Goal: Information Seeking & Learning: Learn about a topic

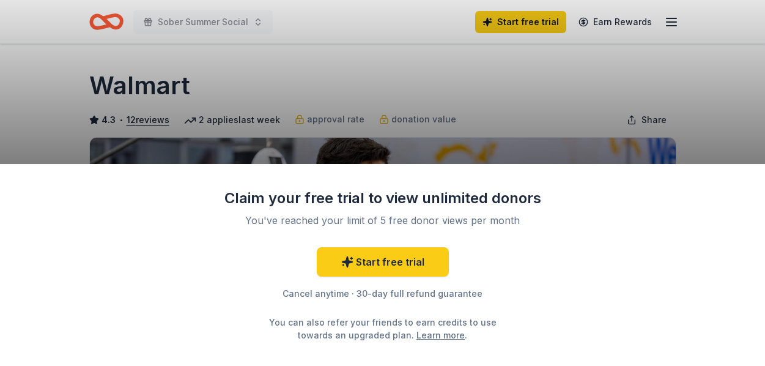
click at [727, 139] on div "Claim your free trial to view unlimited donors You've reached your limit of 5 f…" at bounding box center [382, 183] width 765 height 366
click at [599, 147] on div "Claim your free trial to view unlimited donors You've reached your limit of 5 f…" at bounding box center [382, 183] width 765 height 366
